Goal: Task Accomplishment & Management: Complete application form

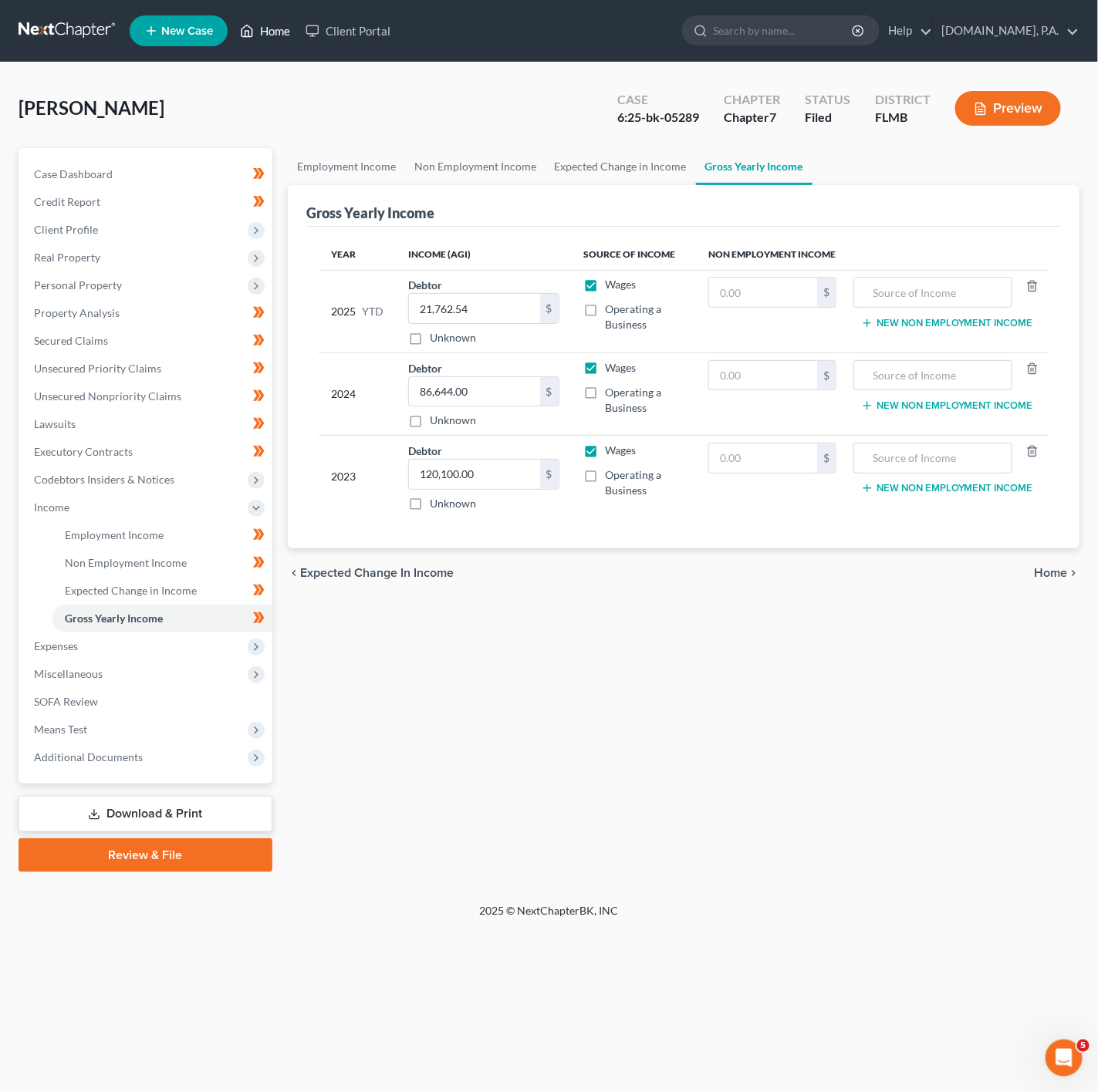
click at [287, 26] on link "Home" at bounding box center [265, 31] width 65 height 28
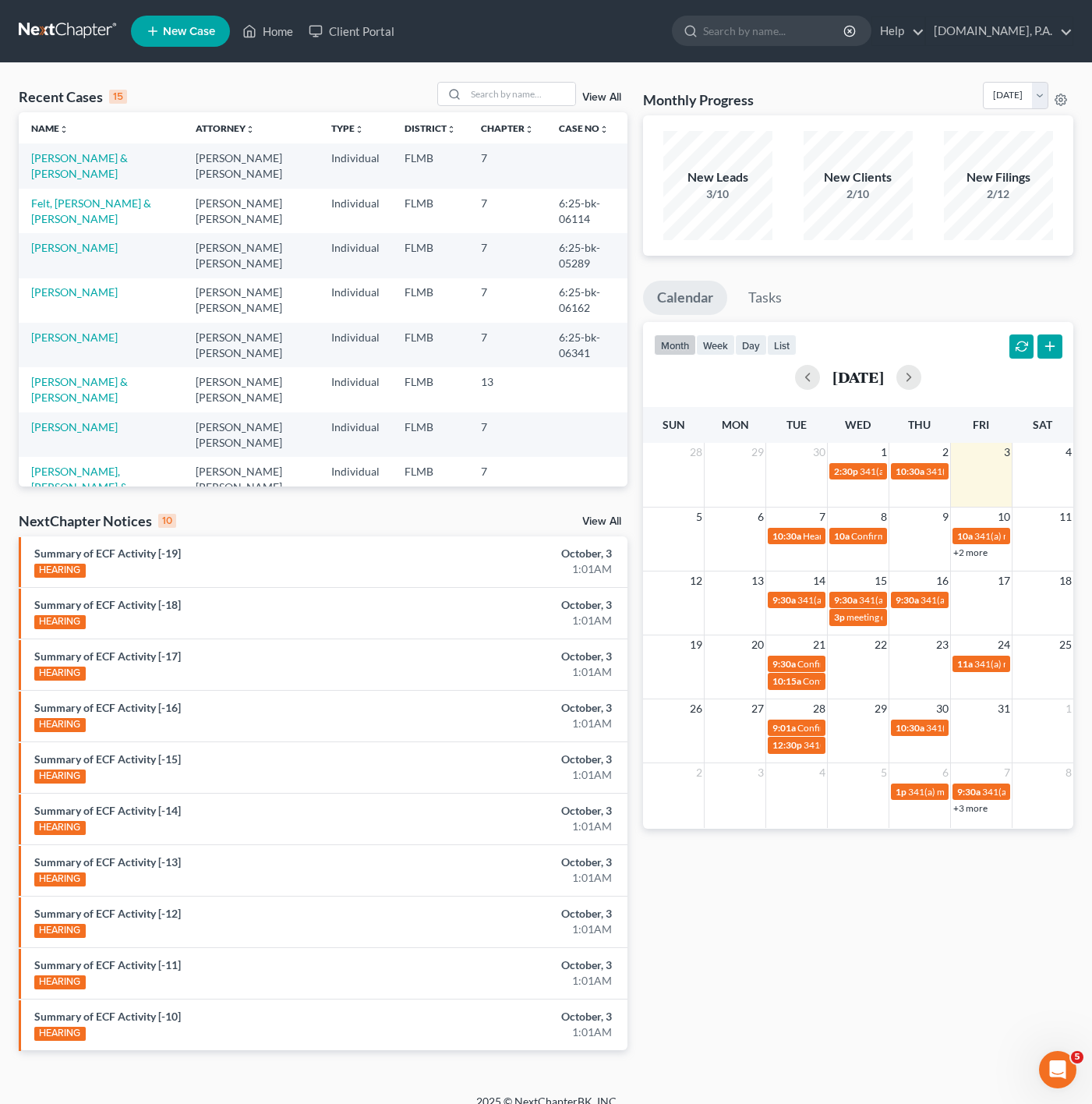
click at [527, 69] on div "Recent Cases 15 View All Name unfold_more expand_more expand_less Attorney unfo…" at bounding box center [546, 578] width 1092 height 1031
click at [523, 85] on input "search" at bounding box center [521, 93] width 110 height 22
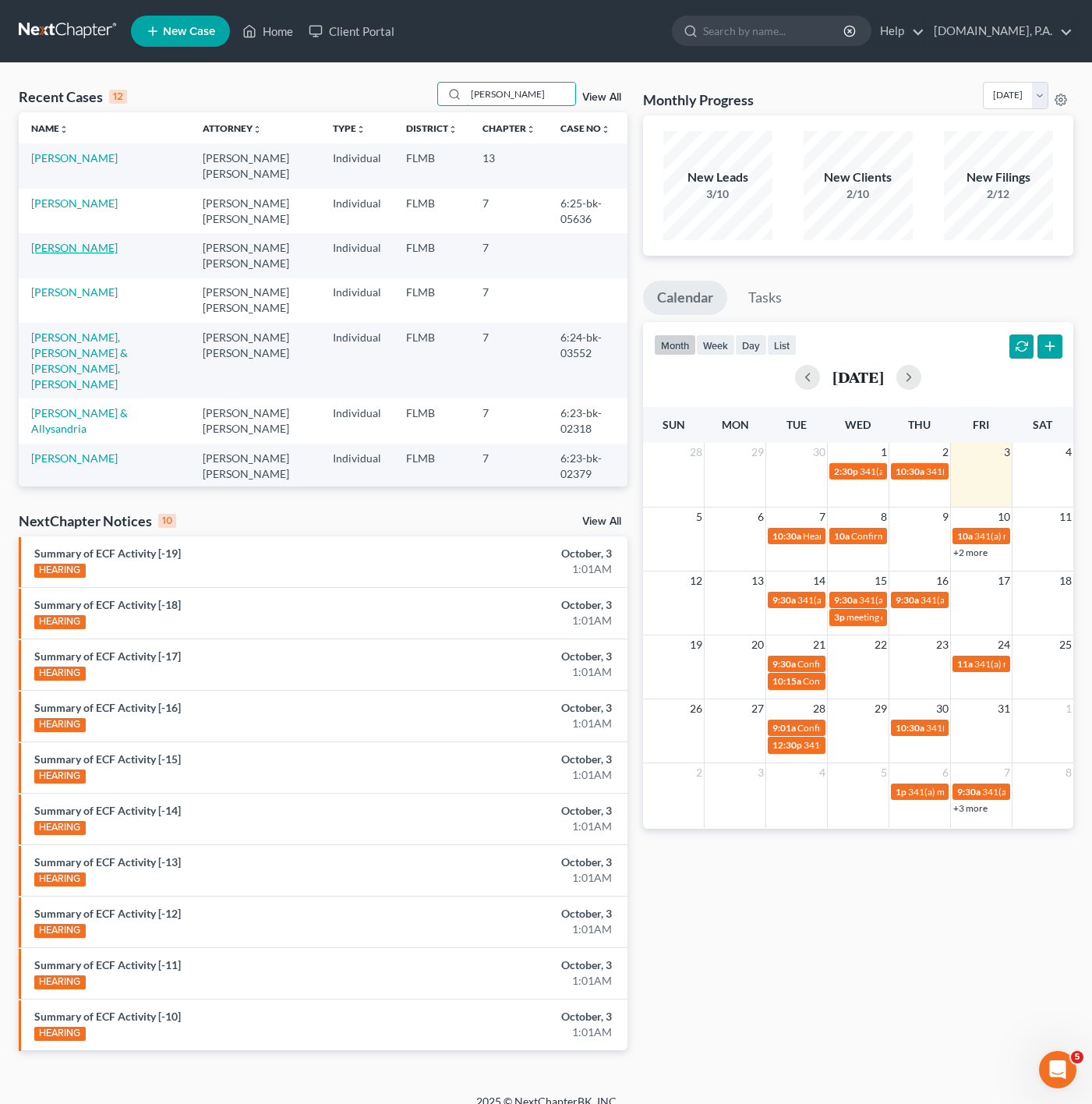
type input "[PERSON_NAME]"
click at [84, 248] on link "[PERSON_NAME]" at bounding box center [74, 247] width 86 height 14
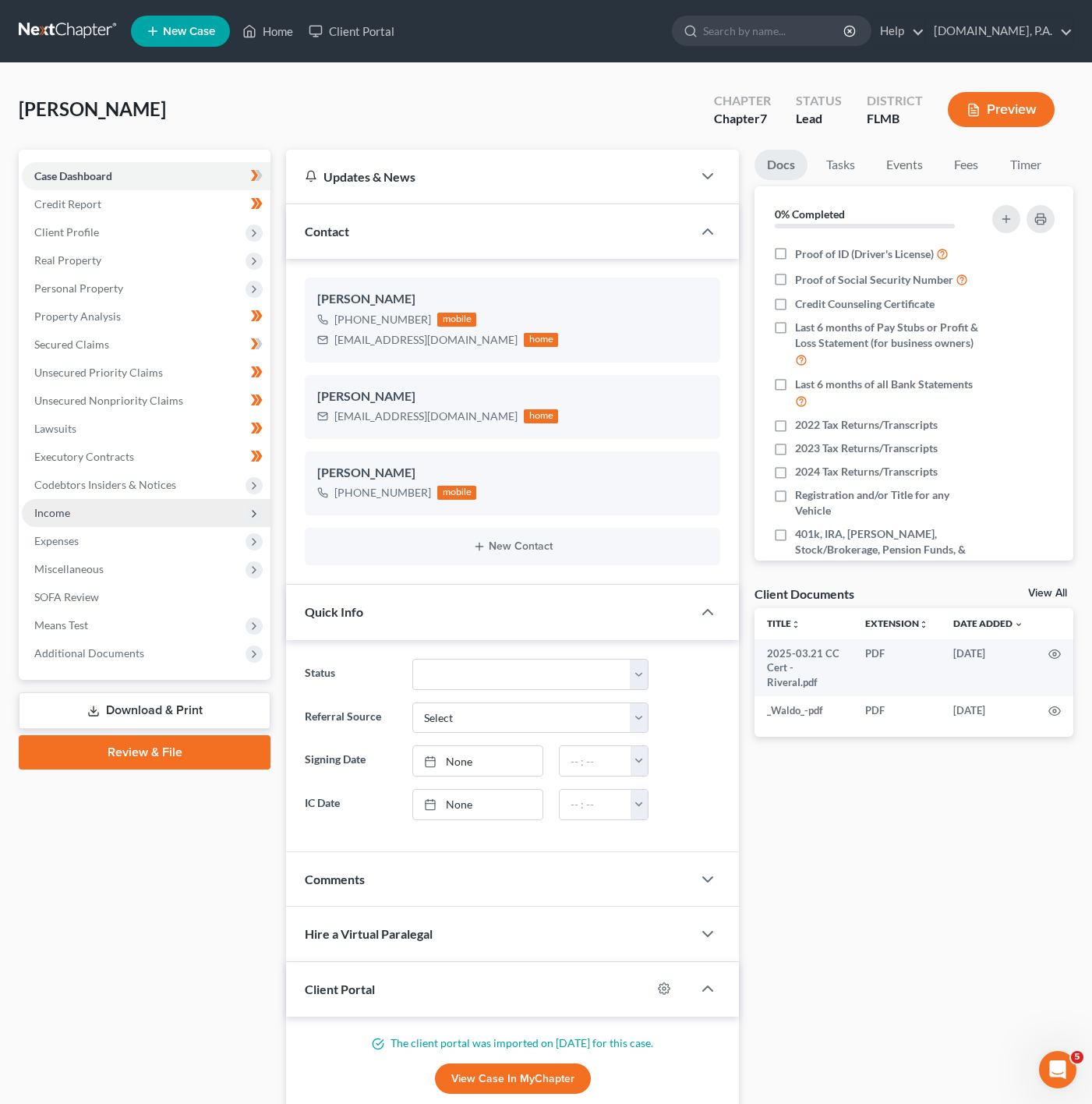
click at [181, 500] on span "Income" at bounding box center [146, 513] width 248 height 28
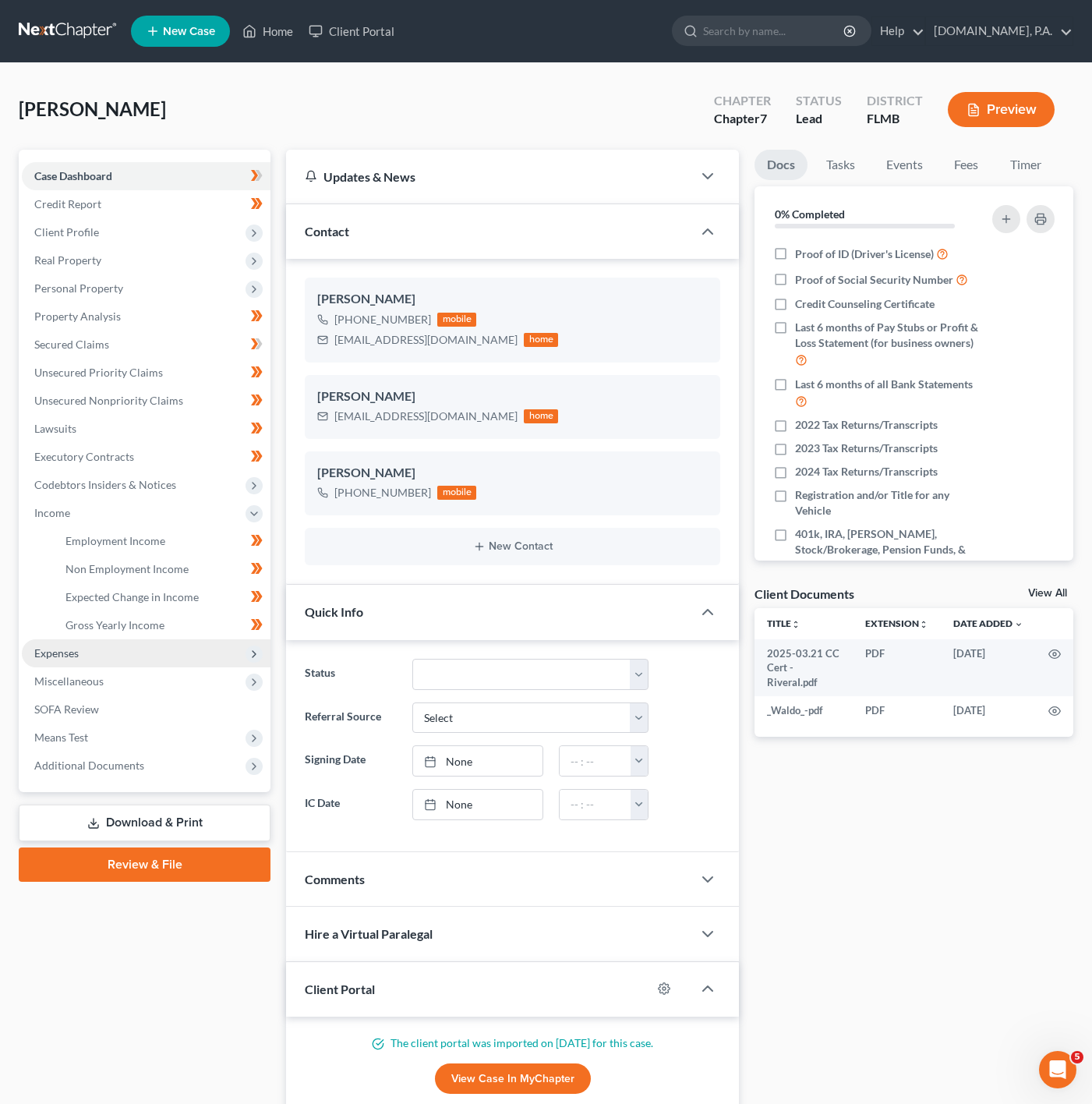
click at [185, 656] on span "Expenses" at bounding box center [146, 653] width 248 height 28
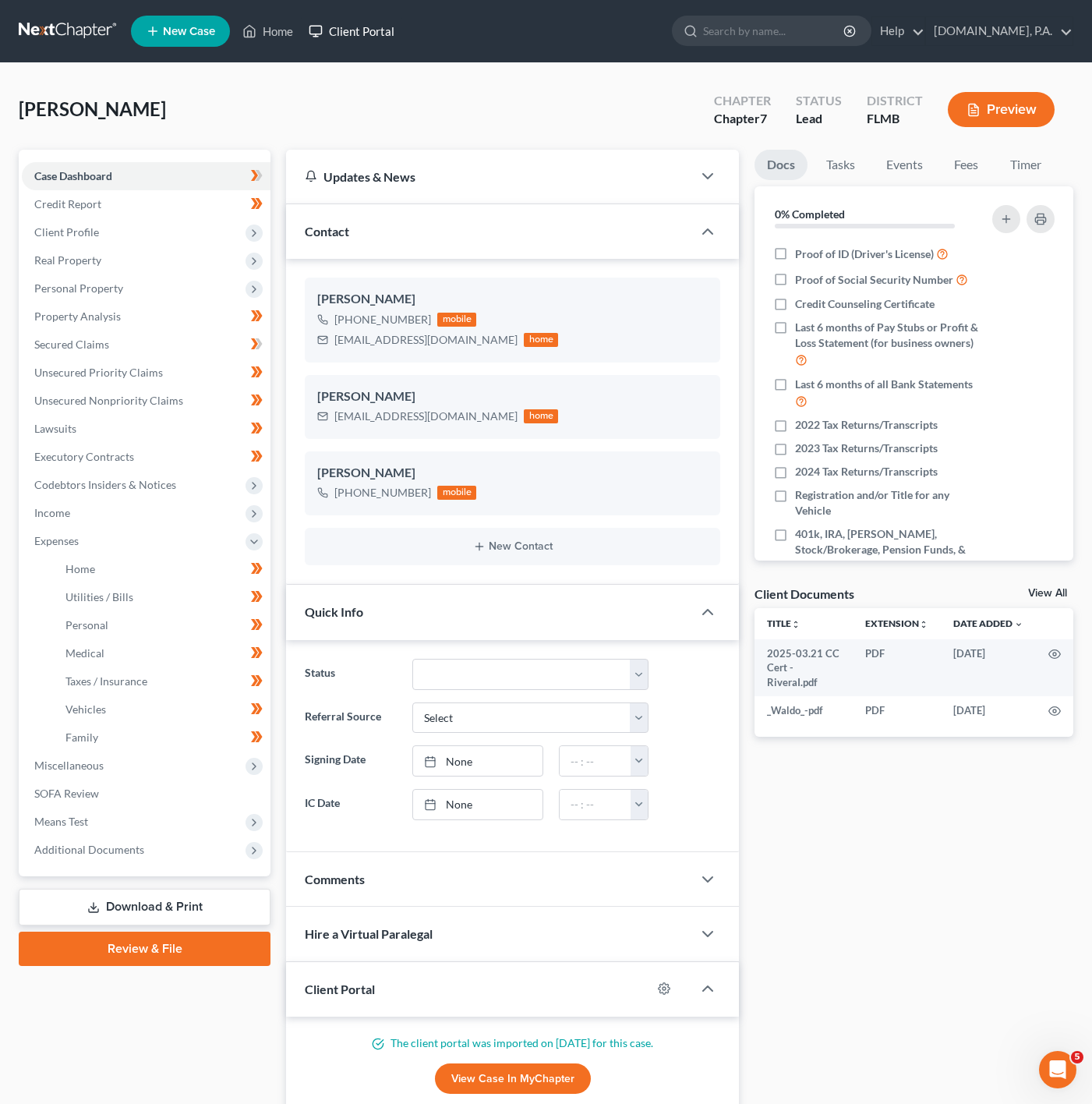
click at [336, 31] on link "Client Portal" at bounding box center [351, 31] width 102 height 28
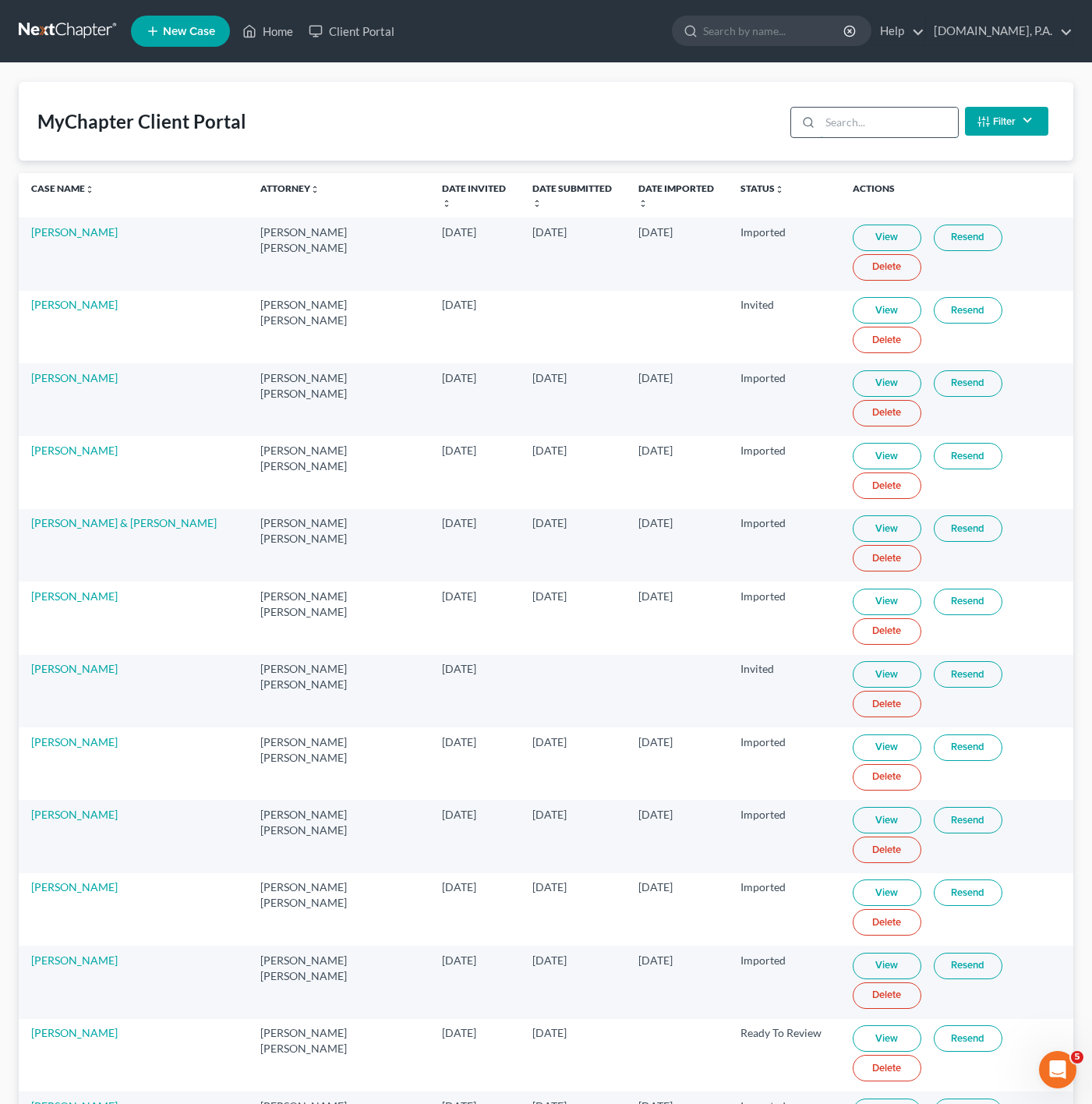
click at [876, 129] on input "search" at bounding box center [889, 122] width 138 height 30
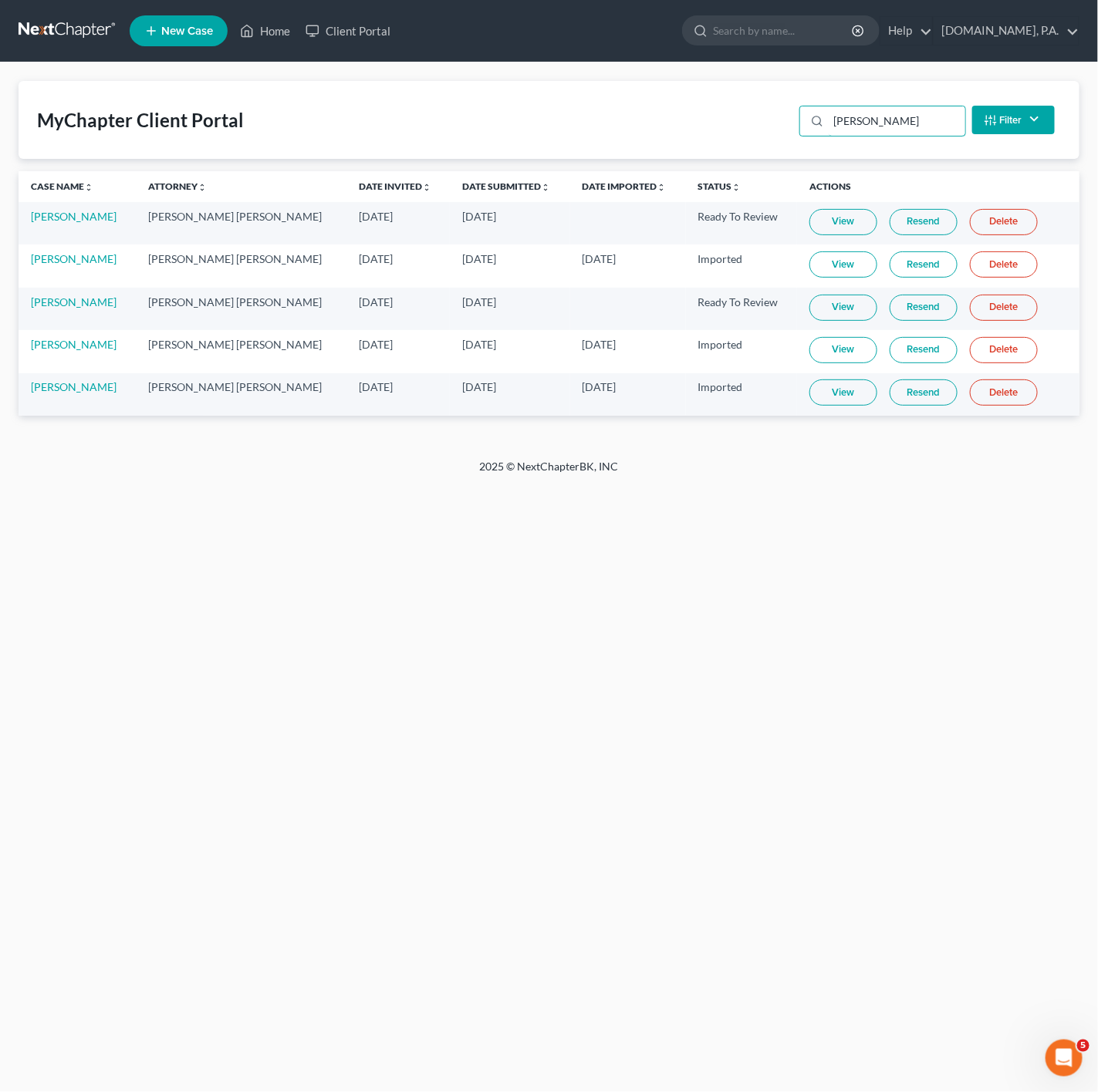
type input "[PERSON_NAME]"
click at [843, 348] on link "View" at bounding box center [843, 349] width 68 height 26
click at [84, 349] on link "[PERSON_NAME]" at bounding box center [73, 344] width 85 height 13
select select "4"
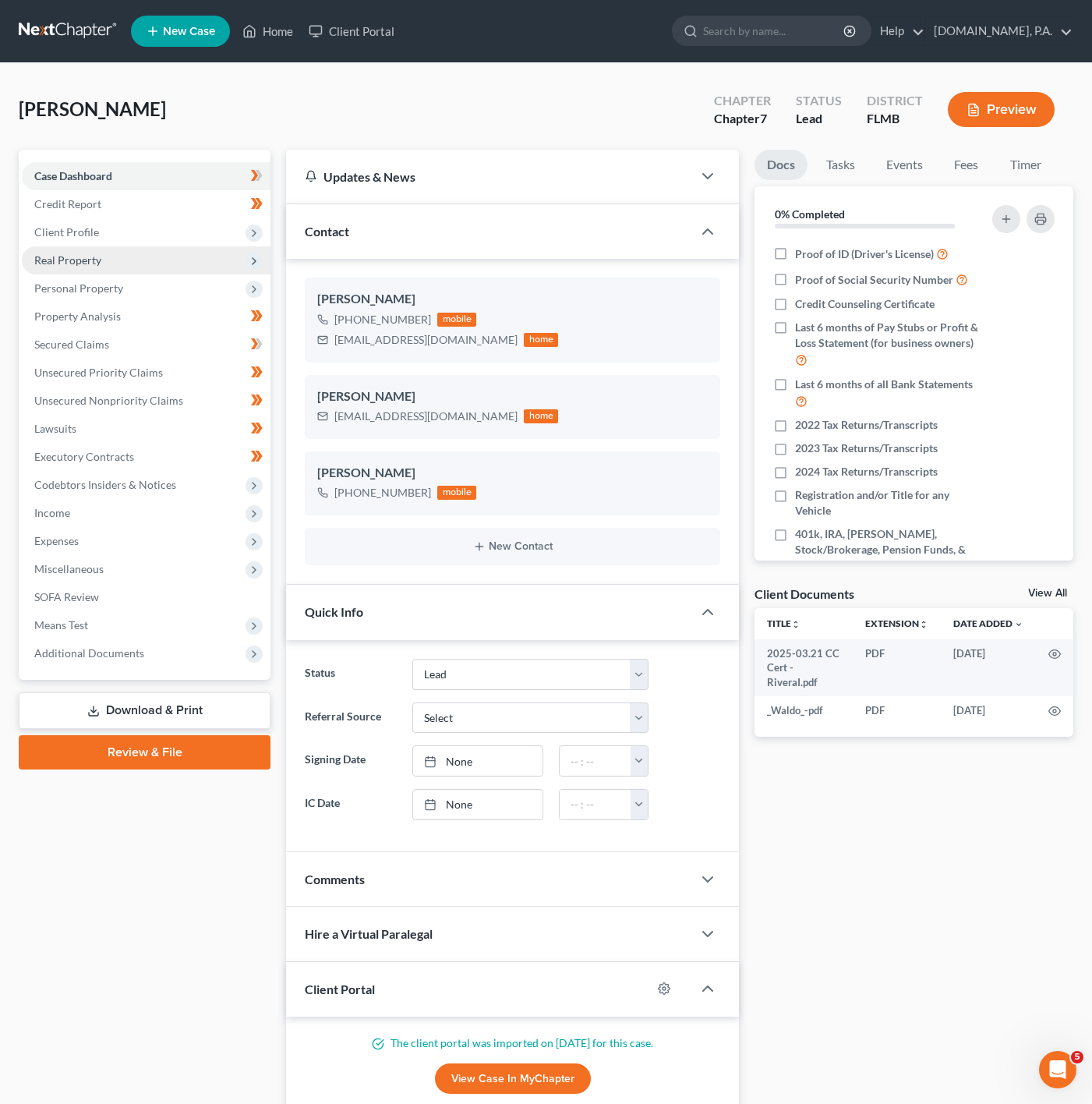
click at [235, 273] on span "Real Property" at bounding box center [146, 260] width 248 height 28
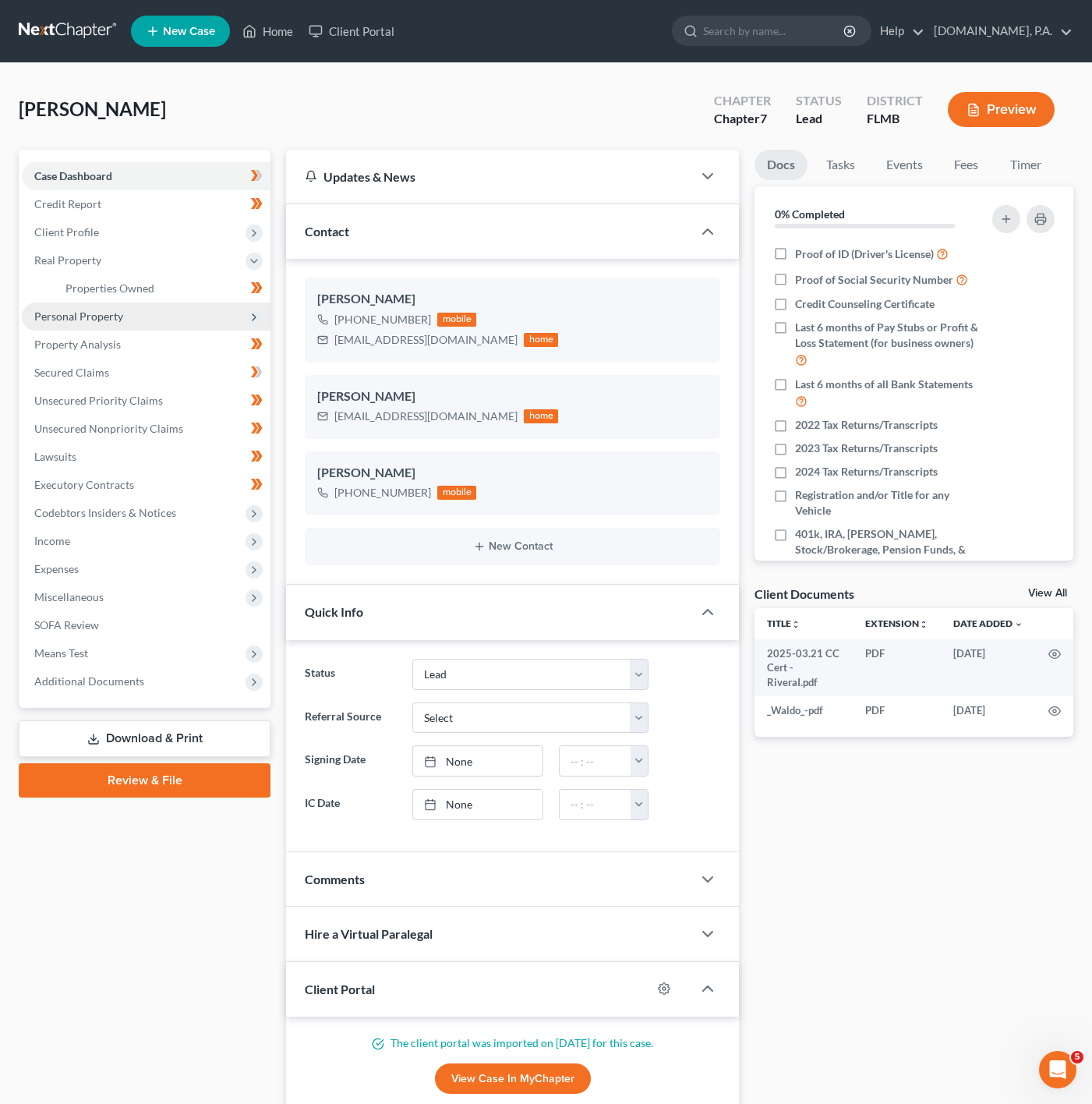
click at [216, 303] on span "Personal Property" at bounding box center [146, 316] width 248 height 28
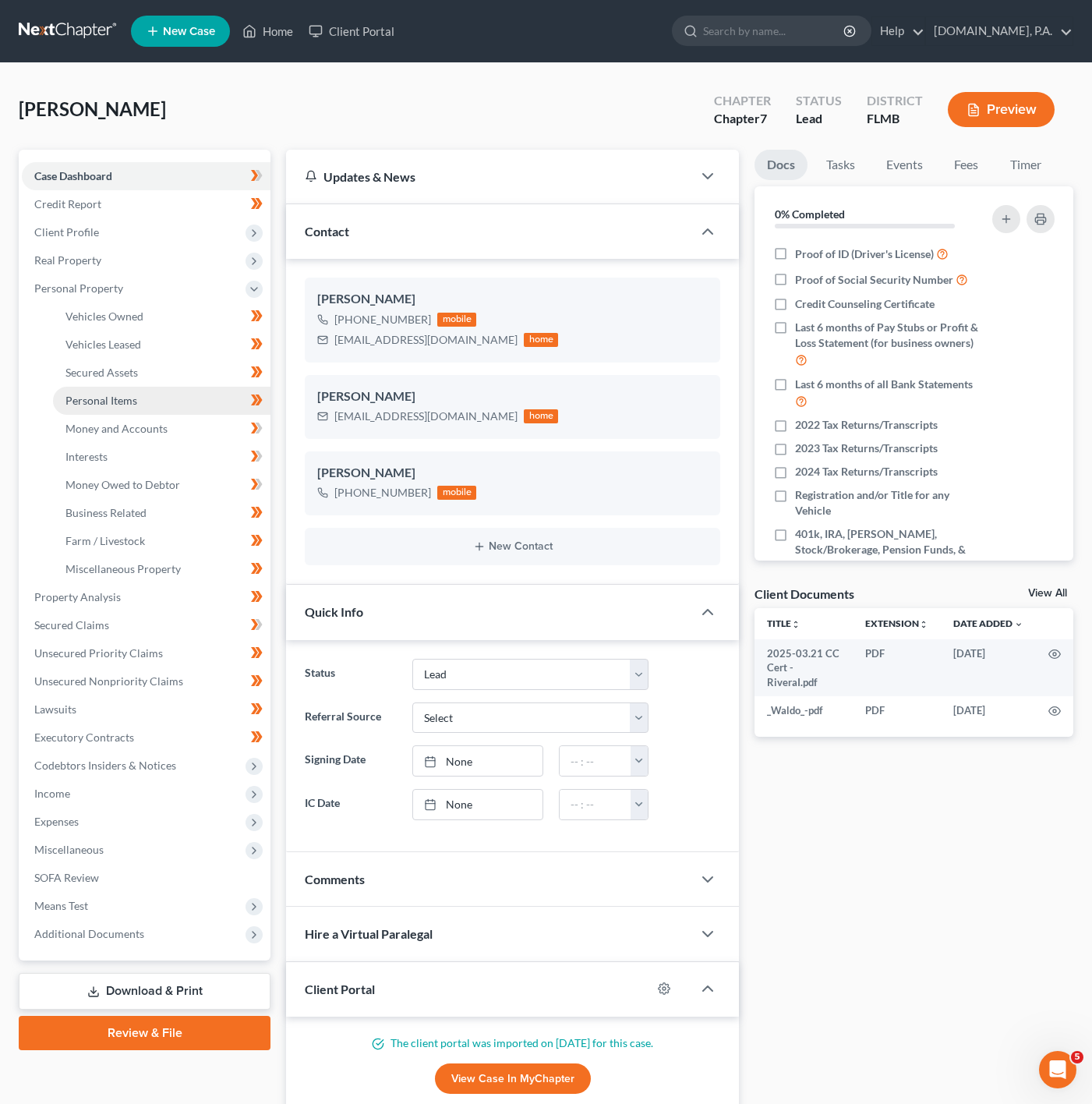
click at [167, 400] on link "Personal Items" at bounding box center [162, 401] width 217 height 28
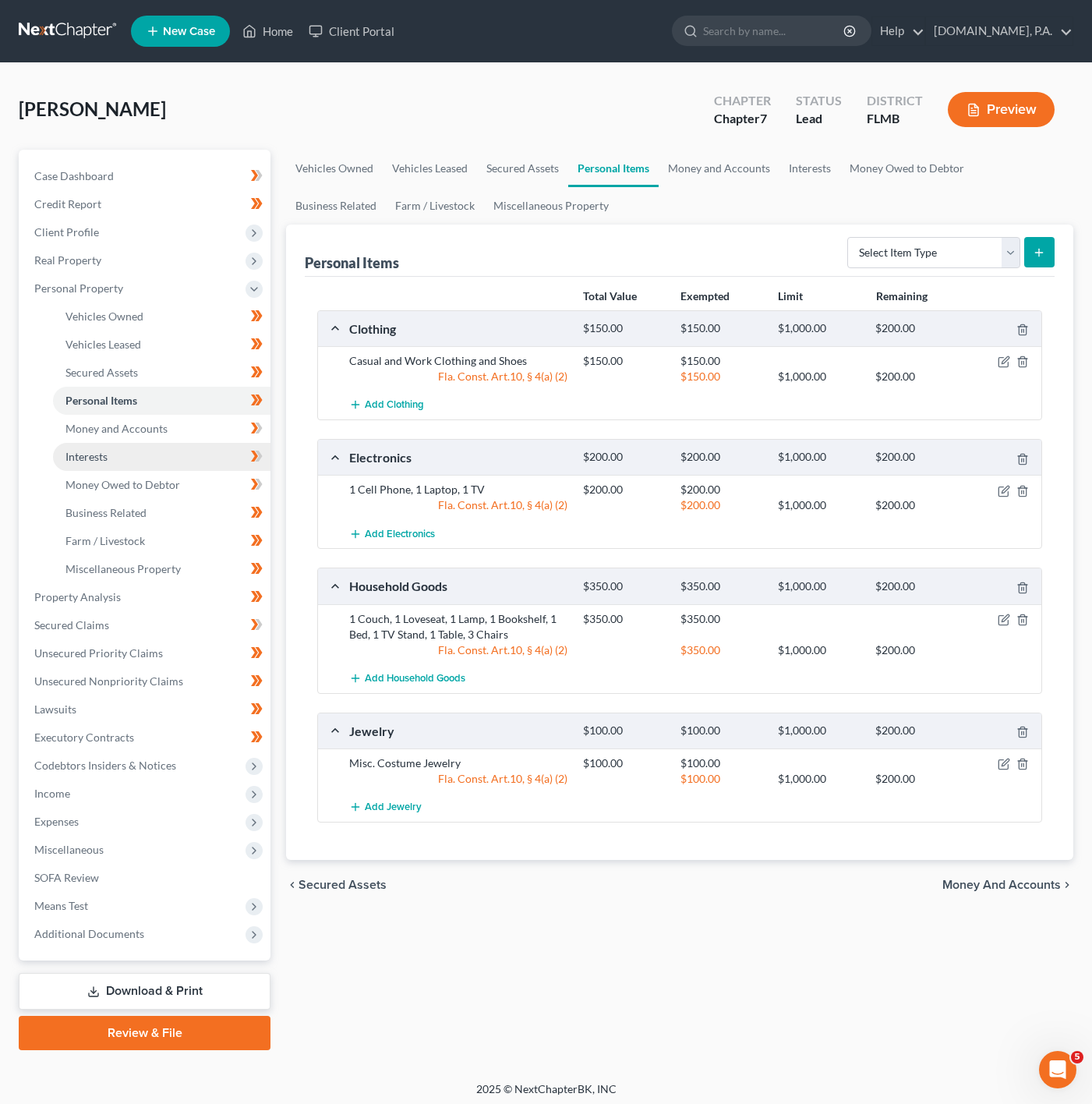
click at [192, 452] on link "Interests" at bounding box center [162, 457] width 217 height 28
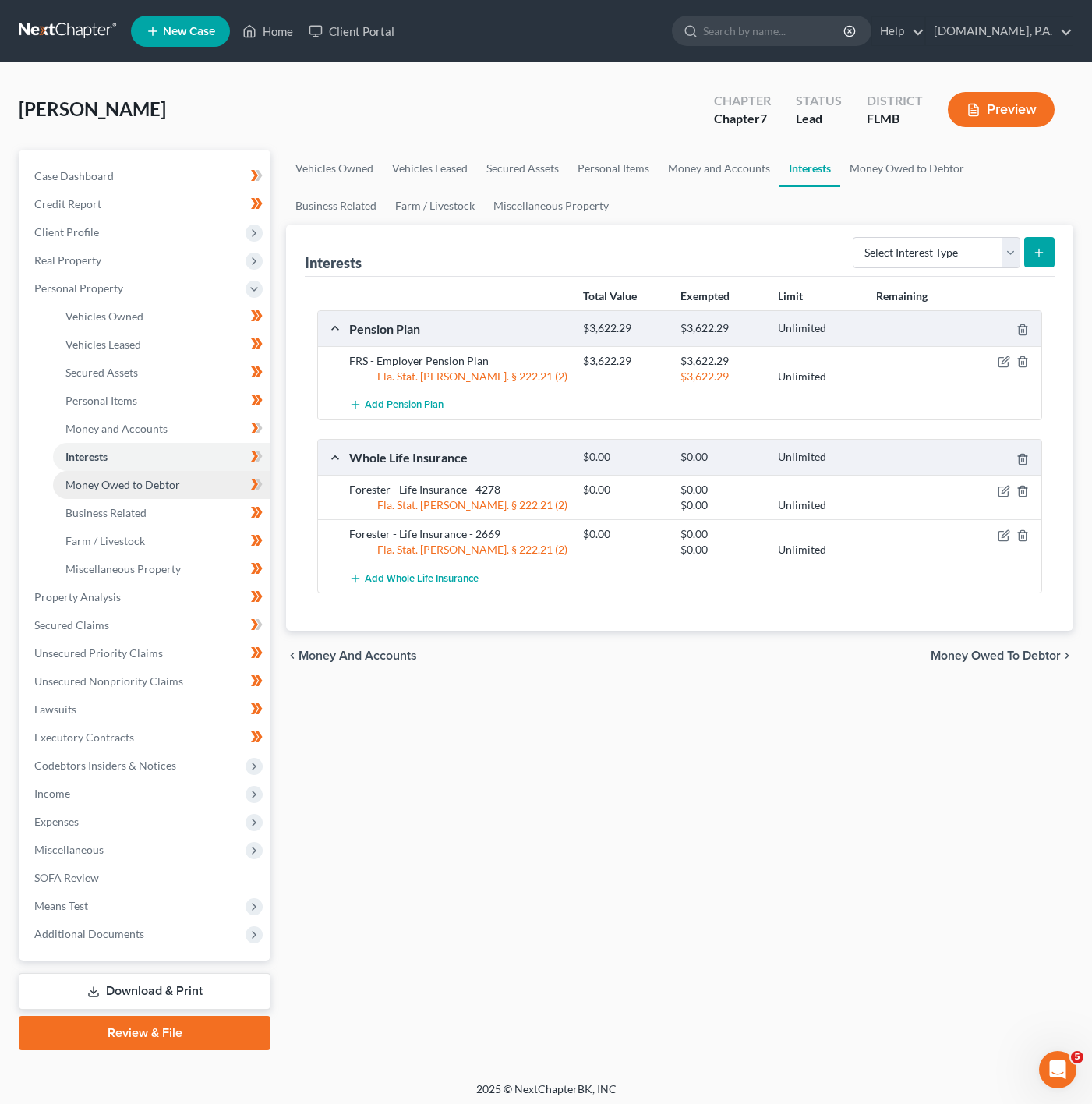
click at [202, 480] on link "Money Owed to Debtor" at bounding box center [162, 485] width 217 height 28
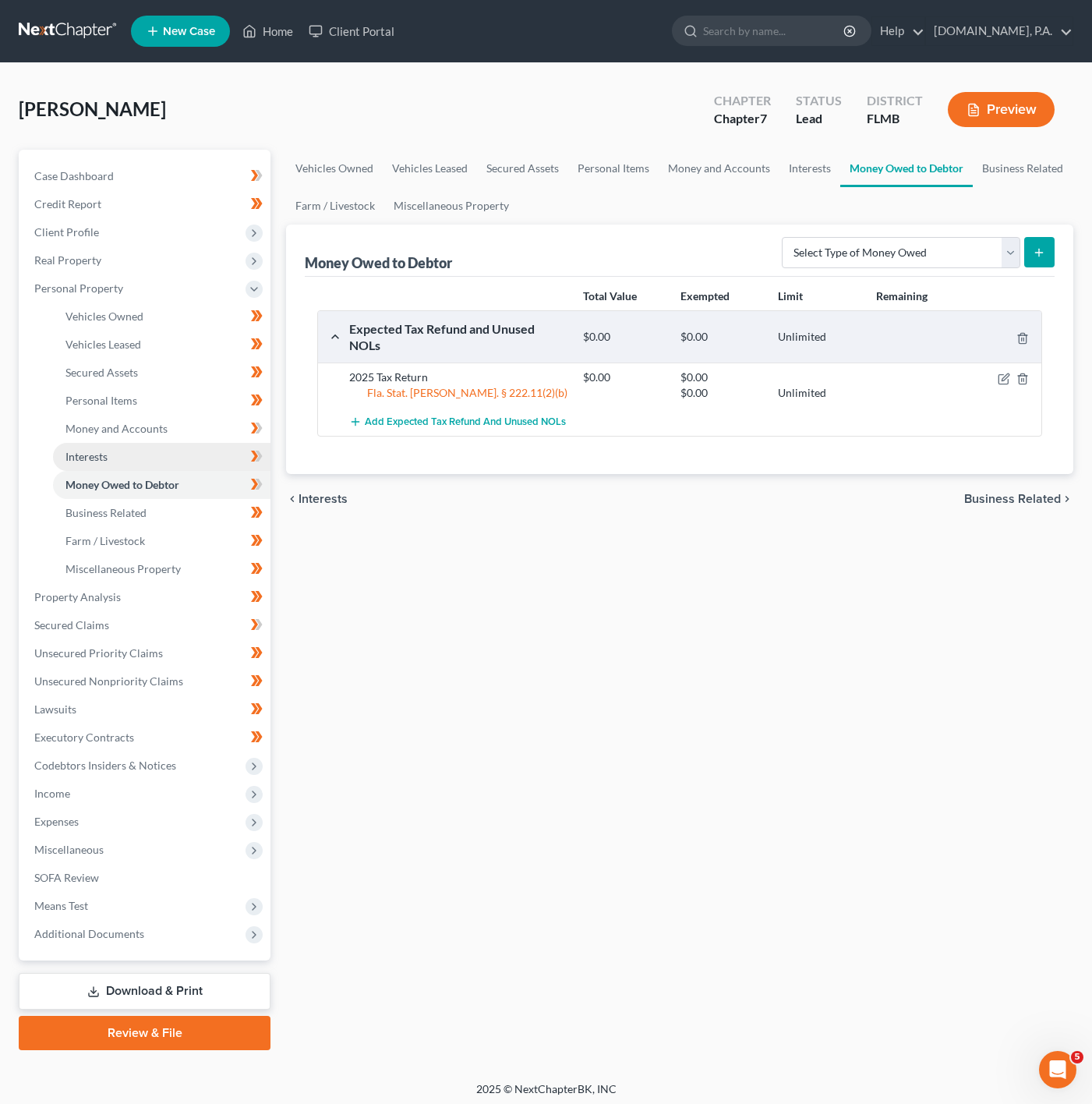
click at [206, 460] on link "Interests" at bounding box center [162, 457] width 217 height 28
